Goal: Information Seeking & Learning: Learn about a topic

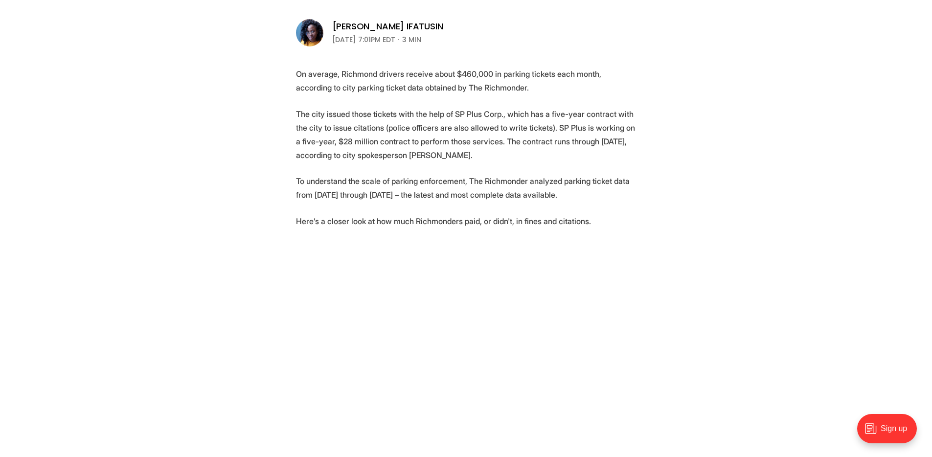
scroll to position [360, 0]
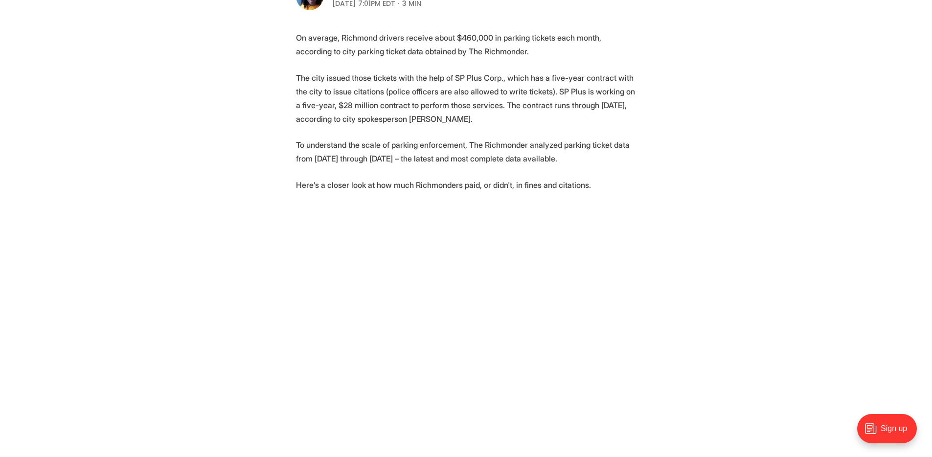
click at [324, 118] on p "The city issued those tickets with the help of SP Plus Corp., which has a five-…" at bounding box center [466, 98] width 341 height 55
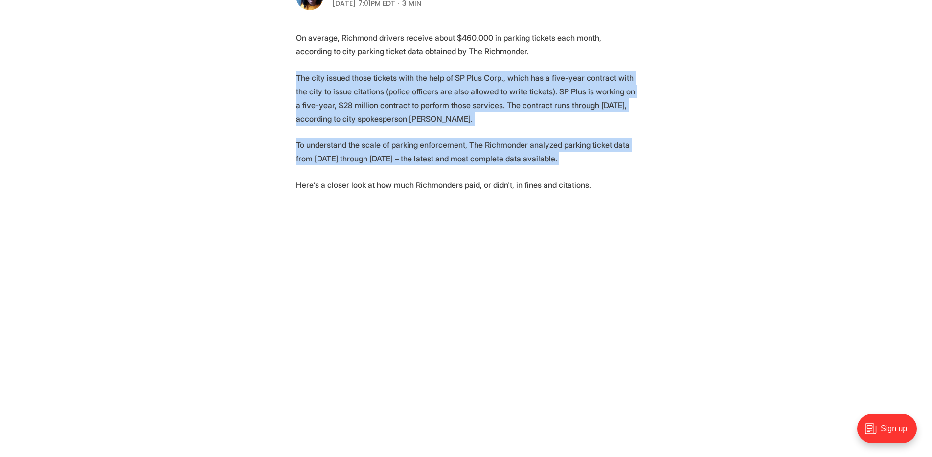
drag, startPoint x: 324, startPoint y: 118, endPoint x: 332, endPoint y: 143, distance: 25.7
click at [332, 143] on p "To understand the scale of parking enforcement, The Richmonder analyzed parking…" at bounding box center [466, 151] width 341 height 27
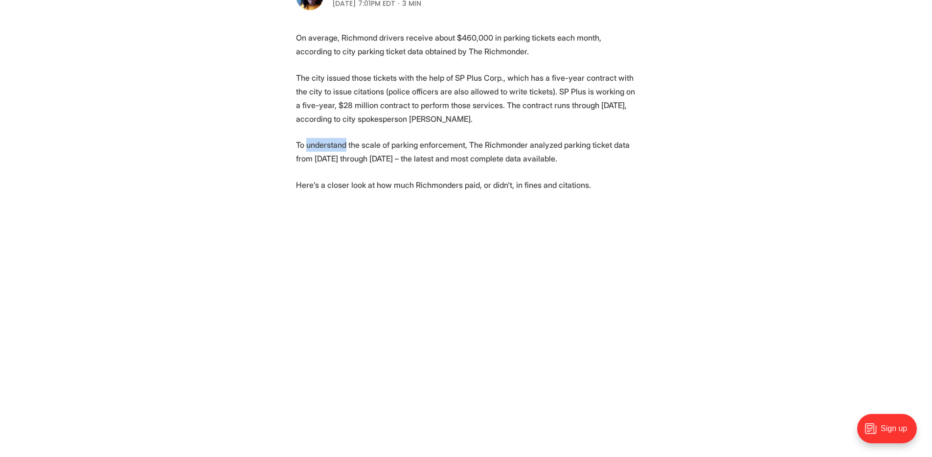
click at [332, 143] on p "To understand the scale of parking enforcement, The Richmonder analyzed parking…" at bounding box center [466, 151] width 341 height 27
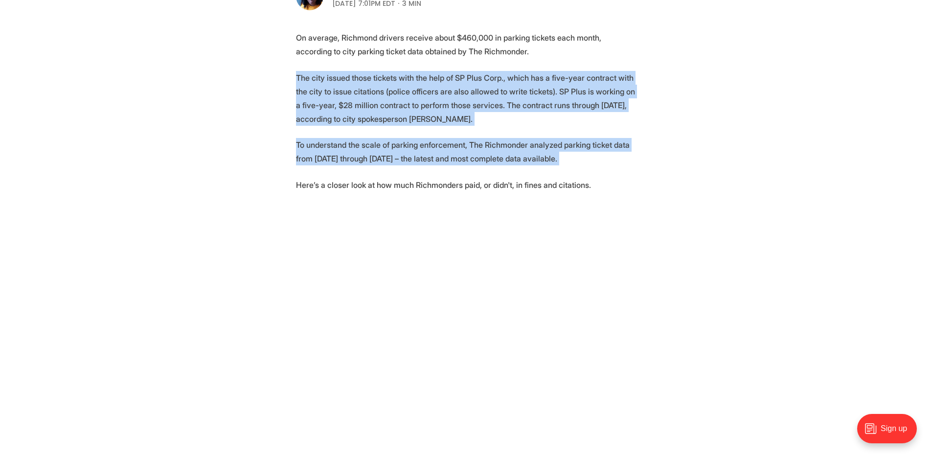
drag, startPoint x: 332, startPoint y: 143, endPoint x: 318, endPoint y: 90, distance: 55.1
click at [318, 90] on p "The city issued those tickets with the help of SP Plus Corp., which has a five-…" at bounding box center [466, 98] width 341 height 55
